Goal: Task Accomplishment & Management: Use online tool/utility

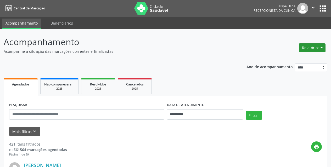
click at [320, 49] on button "Relatórios" at bounding box center [312, 47] width 27 height 9
click at [306, 56] on link "Agendamentos" at bounding box center [297, 58] width 56 height 7
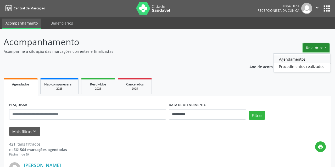
select select "*"
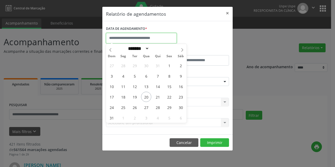
click at [148, 37] on input "text" at bounding box center [141, 38] width 71 height 10
click at [148, 95] on span "20" at bounding box center [146, 97] width 10 height 10
type input "**********"
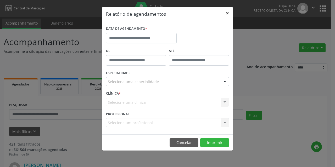
click at [230, 11] on button "×" at bounding box center [227, 13] width 10 height 13
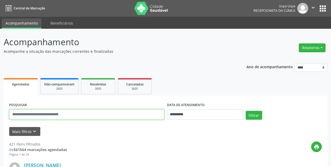
click at [121, 111] on input "text" at bounding box center [86, 114] width 155 height 10
type input "**********"
click at [246, 111] on button "Filtrar" at bounding box center [254, 115] width 16 height 9
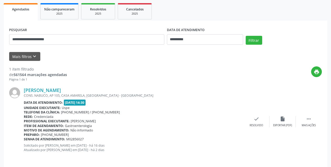
scroll to position [79, 0]
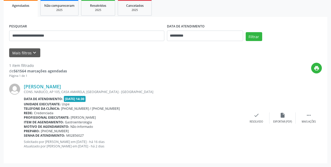
click at [181, 100] on div "Data de atendimento: [DATE] 14:30" at bounding box center [133, 99] width 219 height 6
click at [124, 91] on div "CONS. NABUCO, AP 105, CASA AMARELA, [GEOGRAPHIC_DATA] - [GEOGRAPHIC_DATA]" at bounding box center [133, 92] width 219 height 4
click at [168, 73] on div "print" at bounding box center [194, 70] width 255 height 15
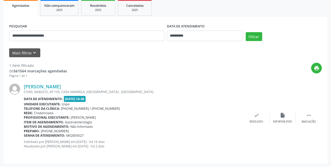
click at [127, 53] on div "Mais filtros keyboard_arrow_down" at bounding box center [165, 52] width 315 height 9
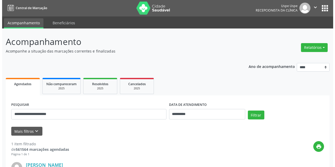
scroll to position [0, 0]
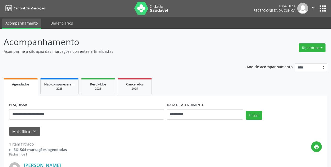
click at [165, 147] on div "print" at bounding box center [194, 148] width 255 height 15
click at [306, 46] on button "Relatórios" at bounding box center [312, 47] width 27 height 9
click at [306, 59] on link "Agendamentos" at bounding box center [297, 58] width 56 height 7
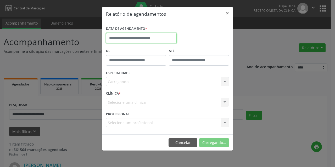
click at [160, 36] on input "text" at bounding box center [141, 38] width 71 height 10
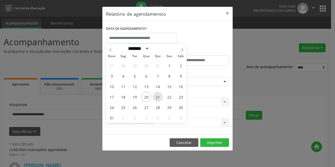
click at [159, 95] on span "21" at bounding box center [157, 97] width 10 height 10
type input "**********"
click at [159, 95] on span "21" at bounding box center [157, 97] width 10 height 10
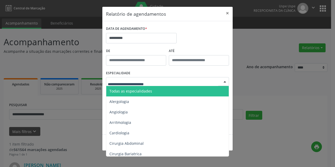
click at [154, 94] on span "Todas as especialidades" at bounding box center [167, 91] width 123 height 10
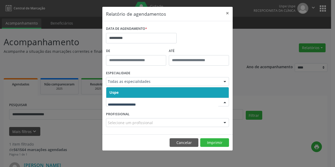
click at [143, 90] on span "Uspe" at bounding box center [167, 92] width 122 height 10
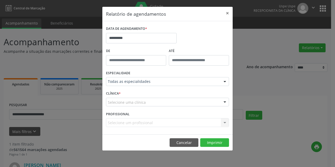
click at [145, 101] on div "Selecione uma clínica" at bounding box center [167, 102] width 123 height 9
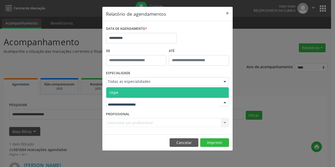
click at [145, 98] on div at bounding box center [167, 102] width 123 height 9
click at [145, 93] on span "Uspe" at bounding box center [167, 92] width 122 height 10
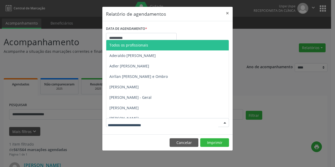
click at [136, 44] on span "Todos os profissionais" at bounding box center [128, 45] width 39 height 5
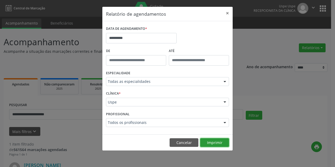
click at [213, 145] on button "Imprimir" at bounding box center [214, 142] width 29 height 9
